Goal: Communication & Community: Participate in discussion

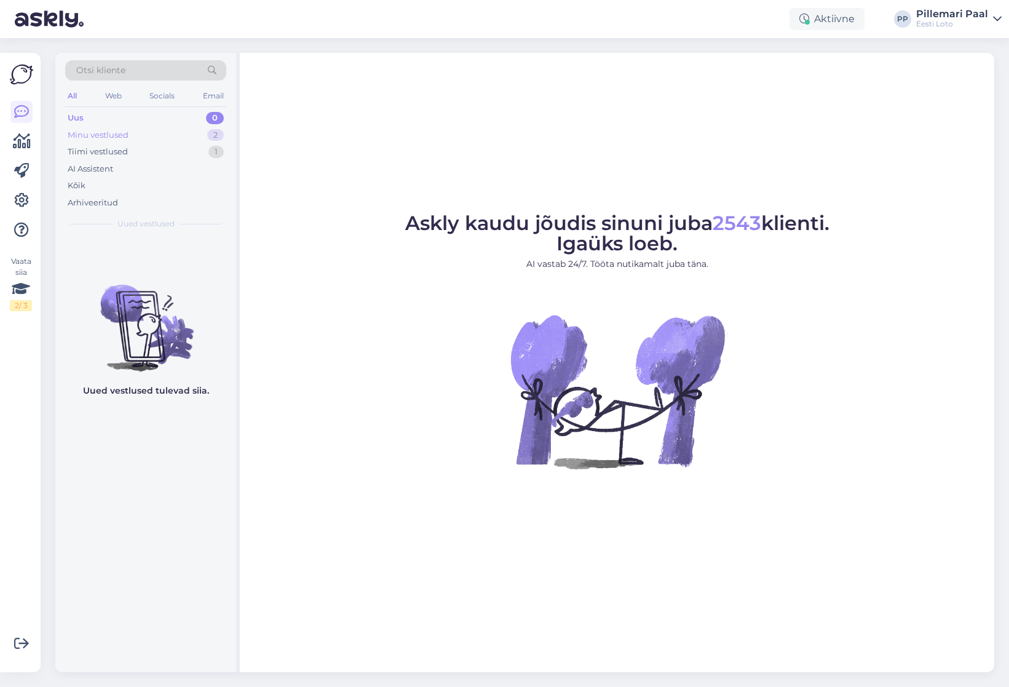
click at [111, 140] on div "Minu vestlused" at bounding box center [98, 135] width 61 height 12
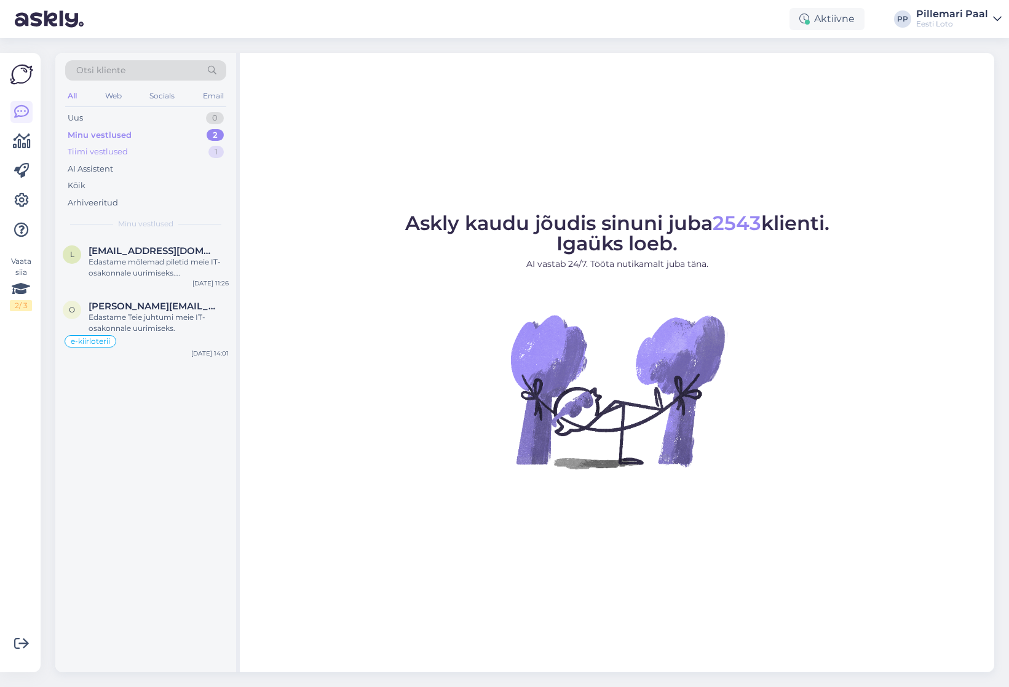
click at [113, 153] on div "Tiimi vestlused" at bounding box center [98, 152] width 60 height 12
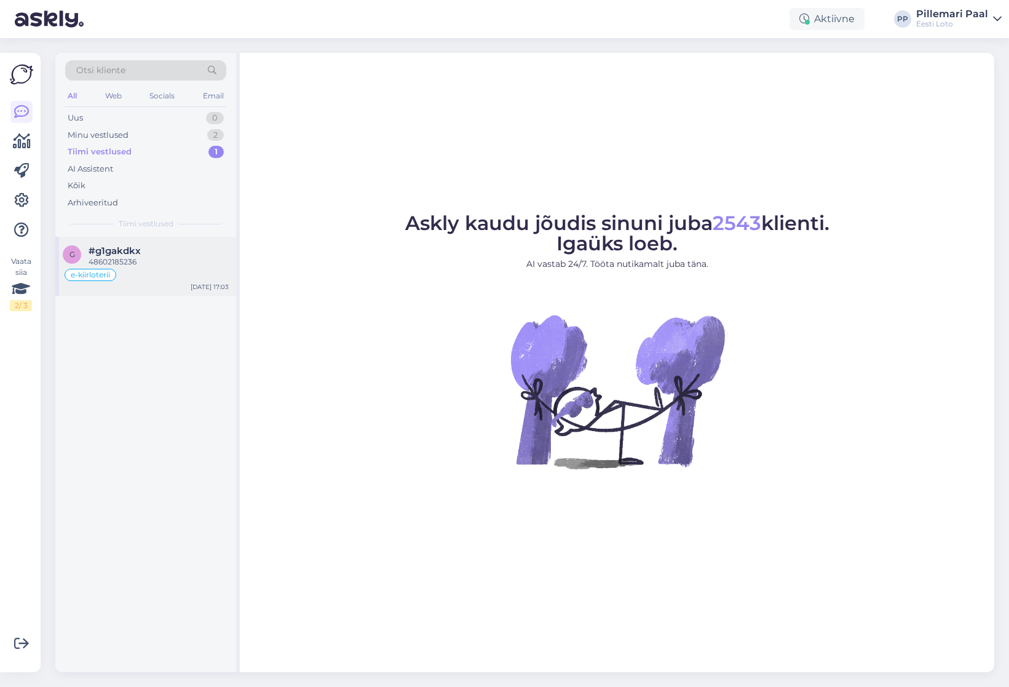
click at [138, 252] on span "#g1gakdkx" at bounding box center [115, 250] width 52 height 11
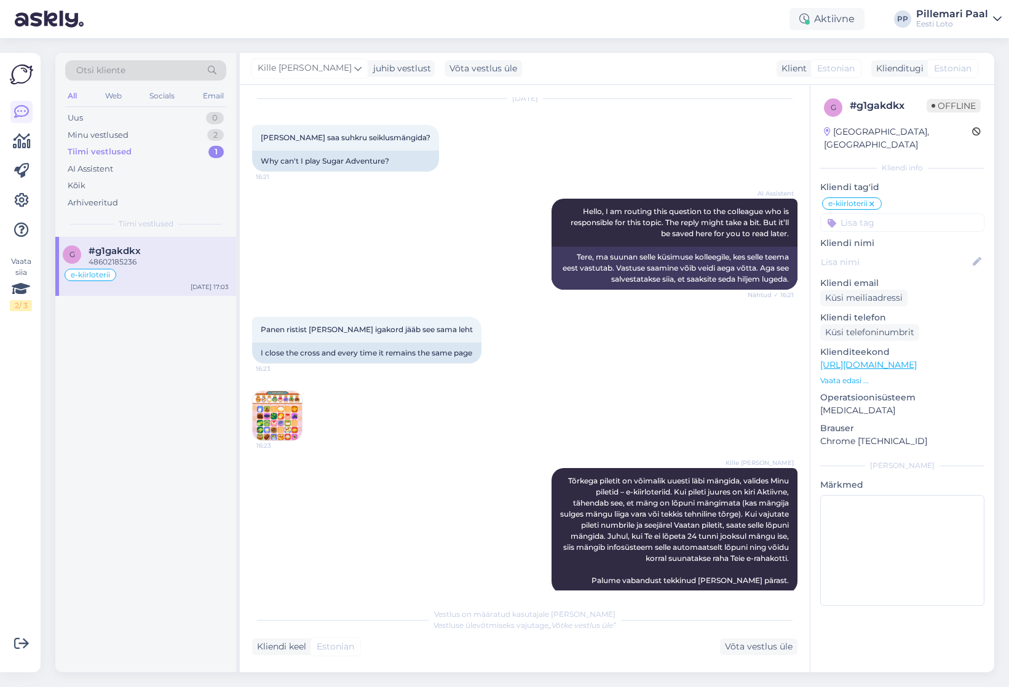
scroll to position [39, 0]
click at [269, 421] on img at bounding box center [277, 414] width 49 height 49
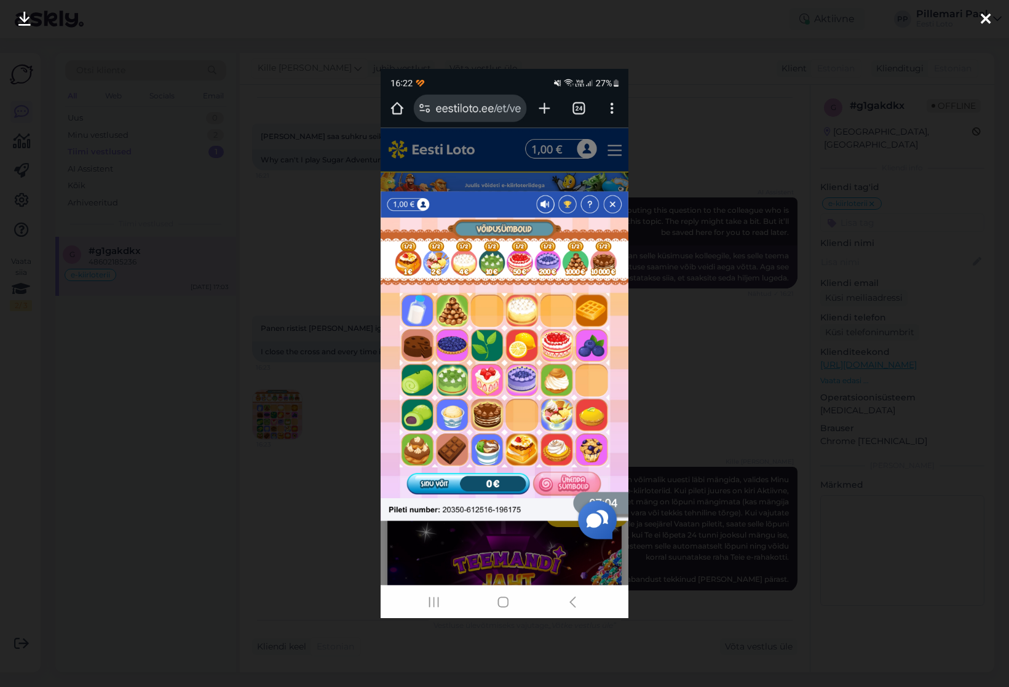
click at [668, 389] on div at bounding box center [504, 343] width 1009 height 687
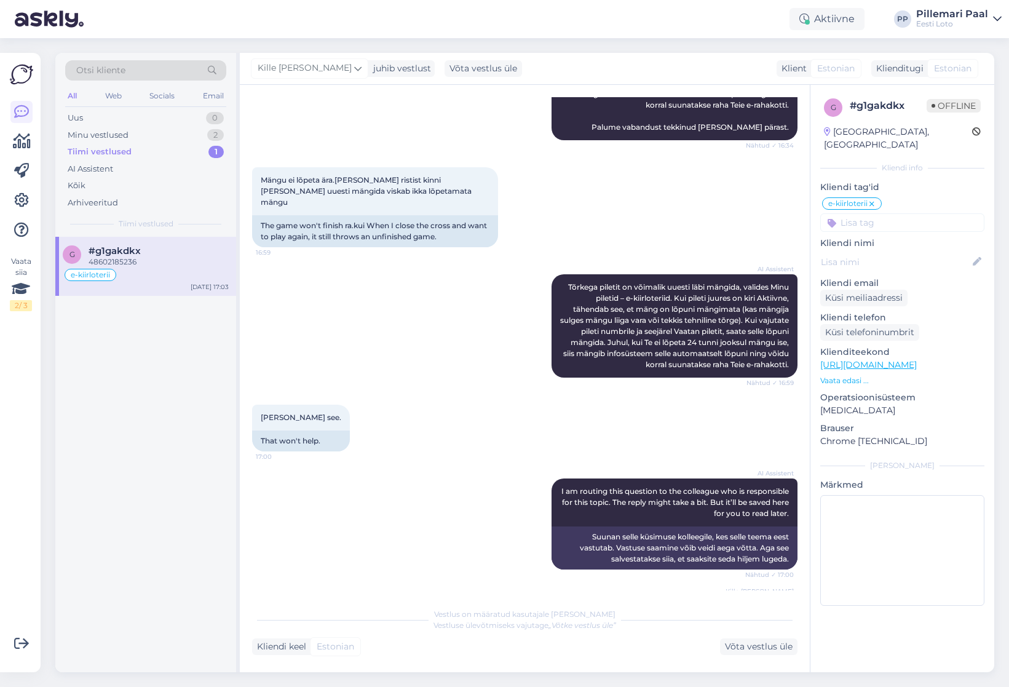
scroll to position [578, 0]
